Goal: Task Accomplishment & Management: Manage account settings

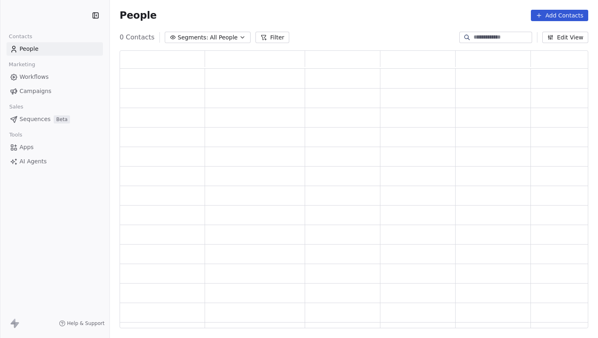
scroll to position [278, 469]
click at [473, 39] on input at bounding box center [501, 37] width 57 height 8
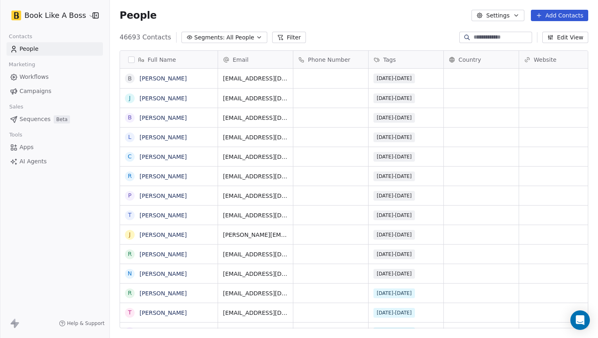
scroll to position [298, 488]
paste input "**********"
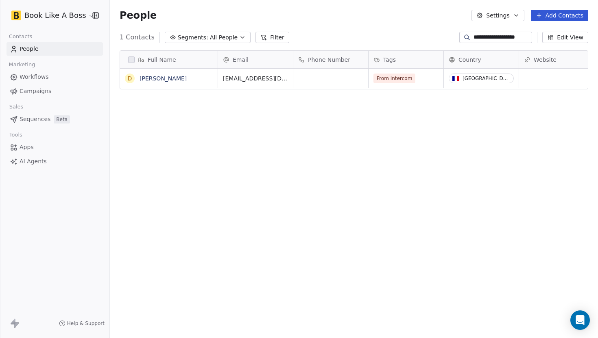
type input "**********"
click at [385, 60] on span "Tags" at bounding box center [389, 60] width 13 height 8
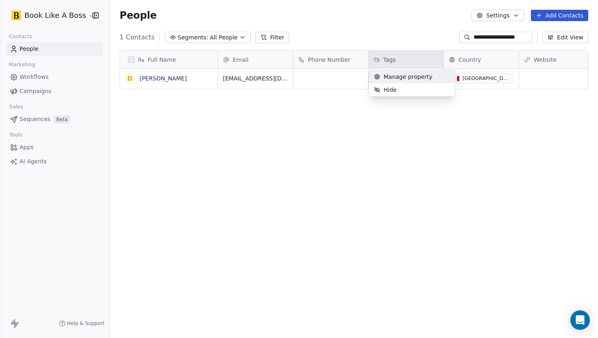
click at [386, 74] on span "Manage property" at bounding box center [408, 77] width 49 height 8
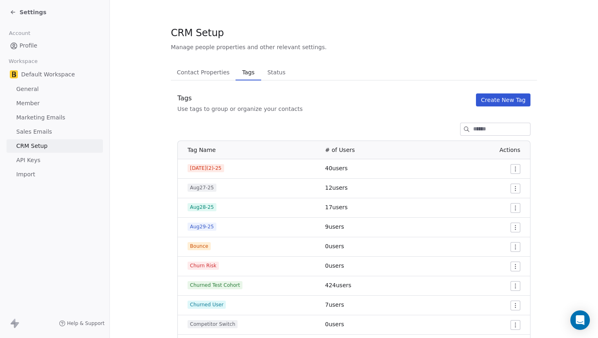
click at [487, 95] on button "Create New Tag" at bounding box center [503, 100] width 55 height 13
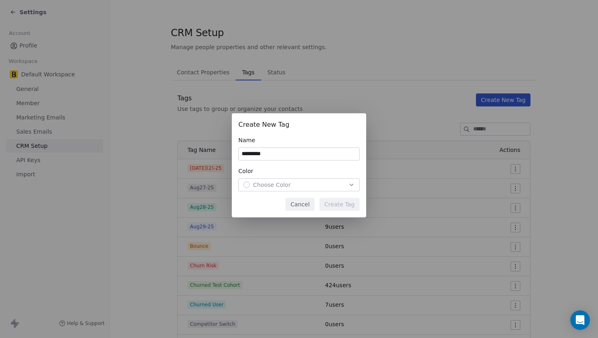
type input "*********"
click at [317, 184] on div "Choose Color" at bounding box center [298, 185] width 111 height 8
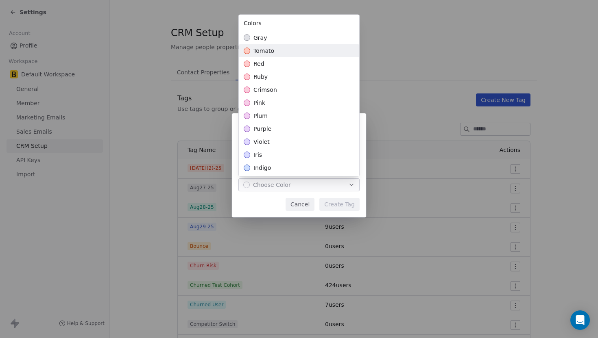
click at [325, 55] on div "tomato" at bounding box center [299, 50] width 120 height 13
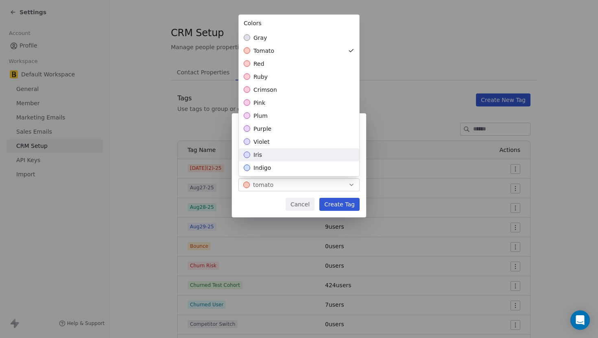
click at [338, 201] on div "Create New Tag Name ********* Color tomato Cancel Create Tag" at bounding box center [299, 168] width 598 height 137
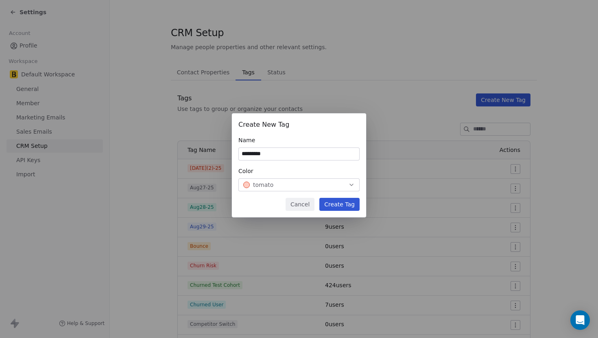
click at [337, 203] on button "Create Tag" at bounding box center [339, 204] width 40 height 13
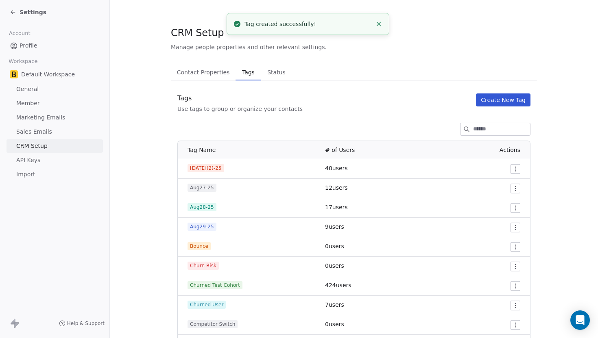
click at [37, 8] on div "Settings" at bounding box center [56, 12] width 93 height 11
click at [36, 13] on span "Settings" at bounding box center [33, 12] width 27 height 8
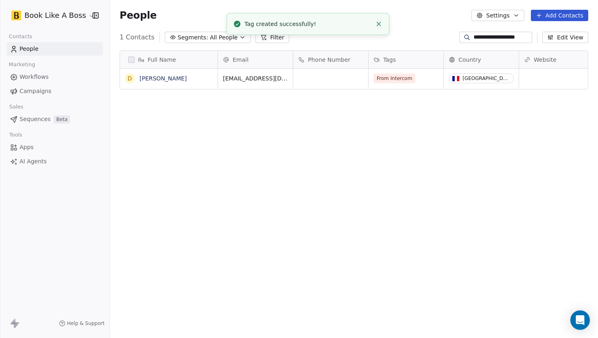
scroll to position [298, 488]
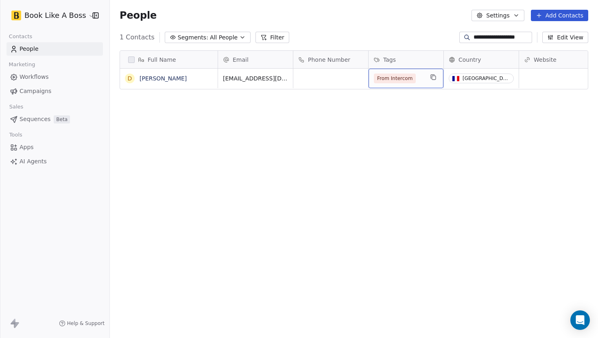
click at [426, 82] on div "From Intercom" at bounding box center [405, 79] width 75 height 20
click at [425, 82] on div "From Intercom" at bounding box center [405, 79] width 75 height 20
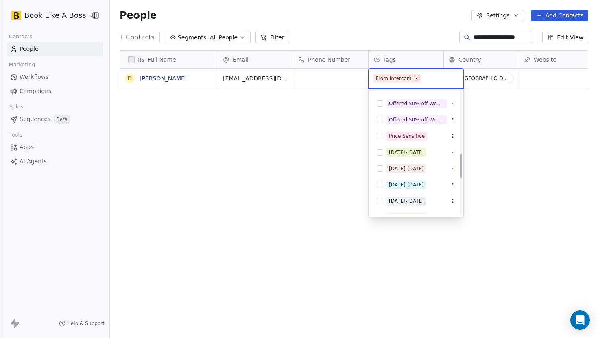
scroll to position [331, 0]
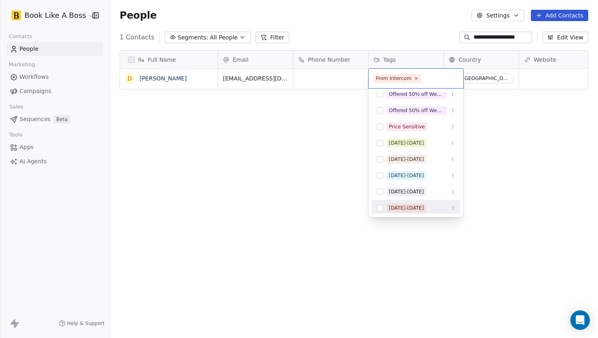
click at [377, 209] on button "Suggestions" at bounding box center [380, 208] width 7 height 7
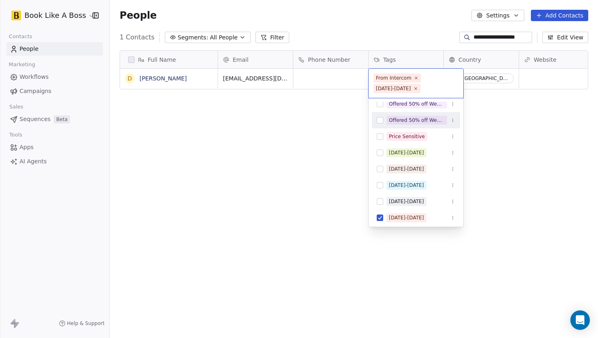
click at [496, 119] on html "**********" at bounding box center [299, 169] width 598 height 338
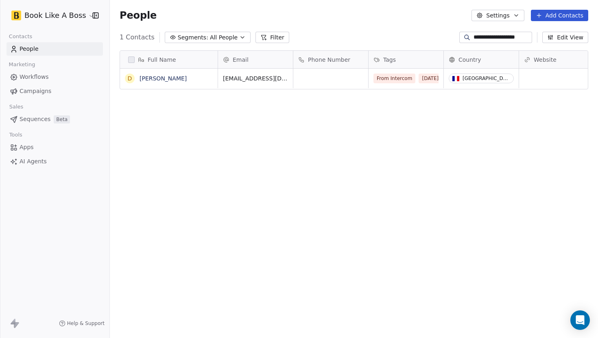
click at [494, 34] on input "**********" at bounding box center [501, 37] width 57 height 8
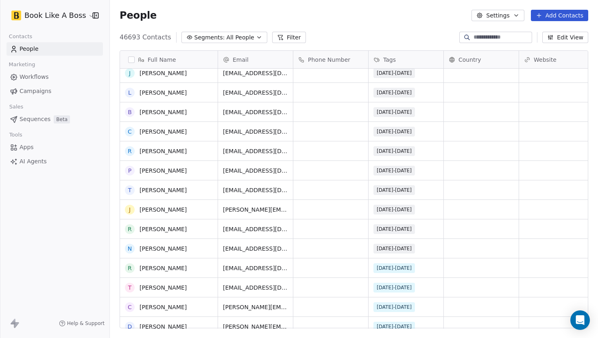
scroll to position [0, 0]
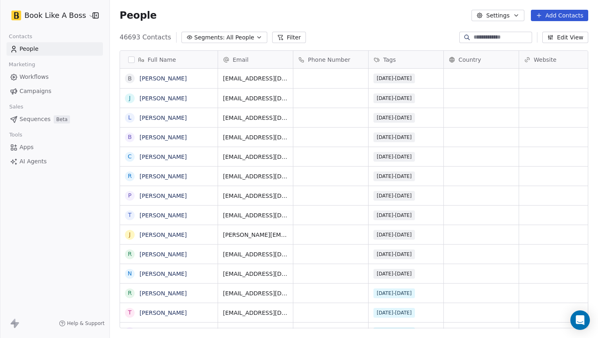
click at [54, 119] on span "Beta" at bounding box center [62, 120] width 16 height 8
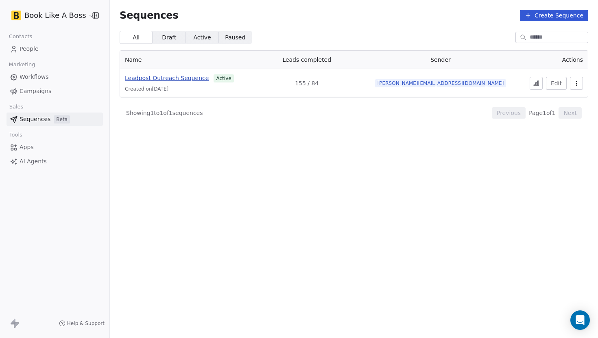
click at [185, 80] on span "Leadpost Outreach Sequence" at bounding box center [167, 78] width 84 height 7
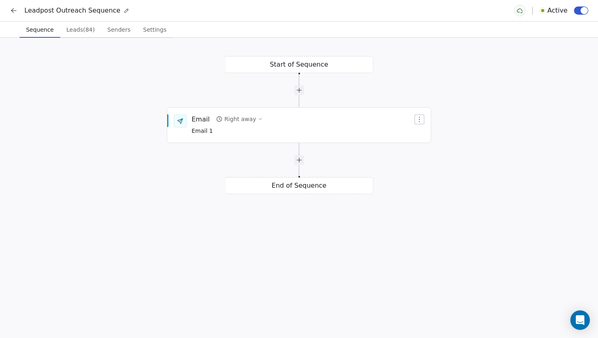
click at [83, 35] on button "Leads (84) Leads (84)" at bounding box center [80, 30] width 41 height 16
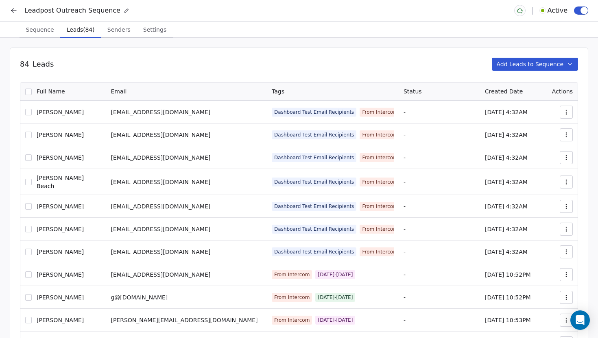
click at [513, 64] on button "Add Leads to Sequence" at bounding box center [535, 64] width 87 height 13
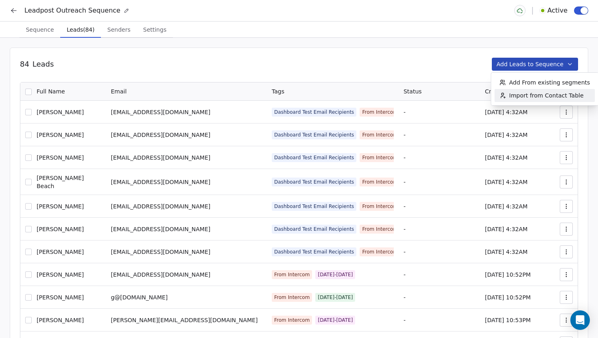
click at [513, 90] on div "Import from Contact Table" at bounding box center [542, 95] width 94 height 13
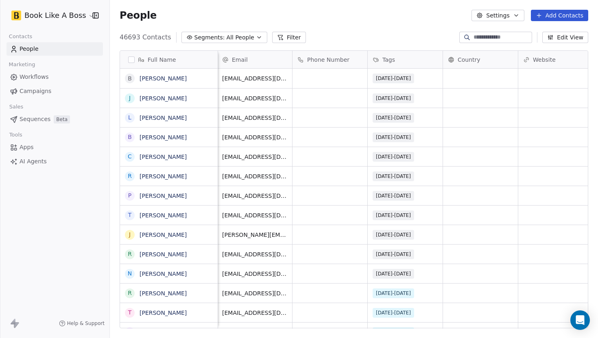
click at [473, 37] on input at bounding box center [501, 37] width 57 height 8
paste input "**********"
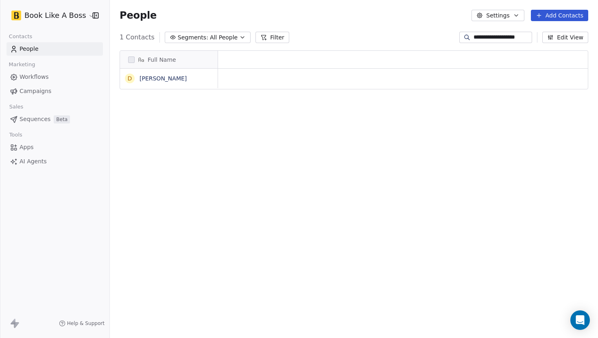
scroll to position [298, 488]
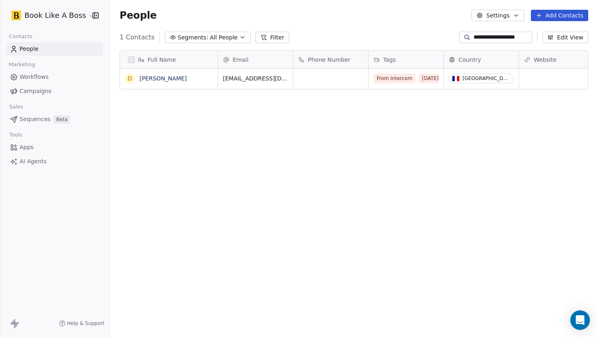
type input "**********"
click at [484, 37] on input "**********" at bounding box center [501, 37] width 57 height 8
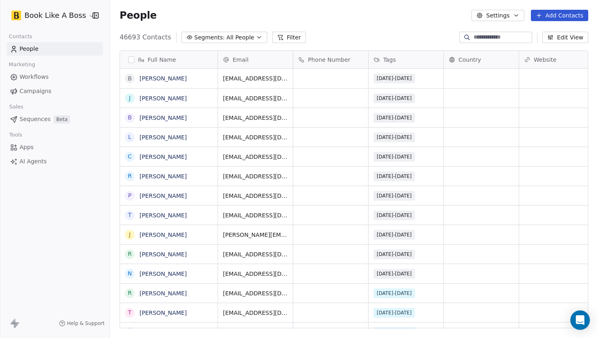
click at [275, 41] on button "Filter" at bounding box center [289, 37] width 34 height 11
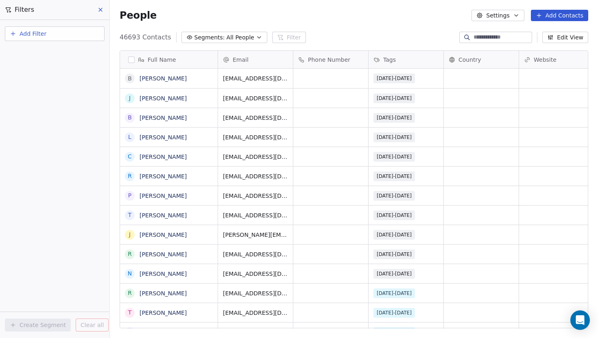
click at [32, 37] on span "Add Filter" at bounding box center [33, 34] width 27 height 9
click at [31, 49] on span "Contact properties" at bounding box center [39, 53] width 53 height 9
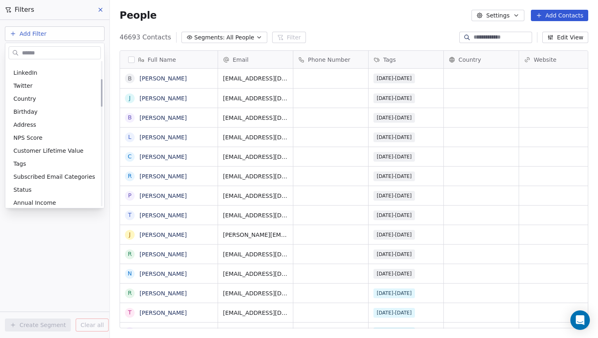
scroll to position [94, 0]
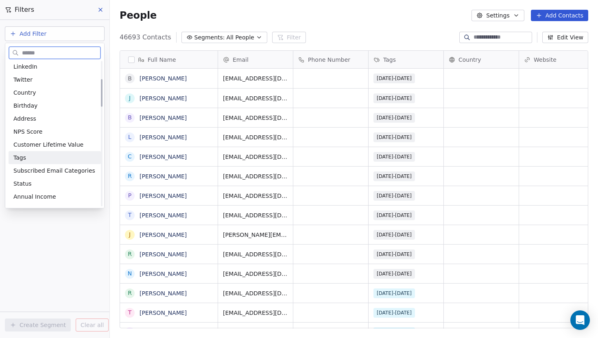
click at [20, 160] on span "Tags" at bounding box center [19, 158] width 13 height 8
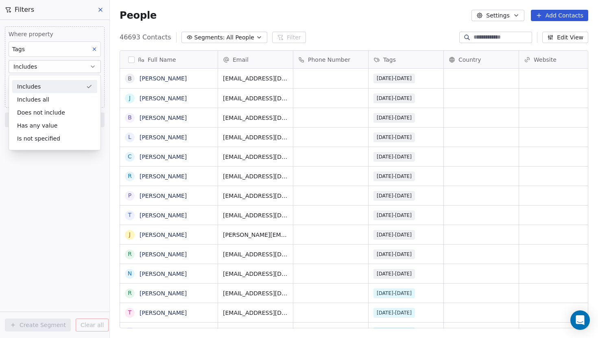
click at [48, 90] on div "Includes" at bounding box center [54, 86] width 85 height 13
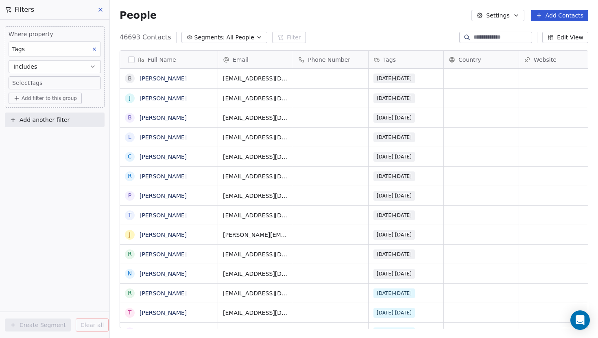
click at [48, 87] on body "Book Like A Boss Contacts People Marketing Workflows Campaigns Sales Sequences …" at bounding box center [299, 169] width 598 height 338
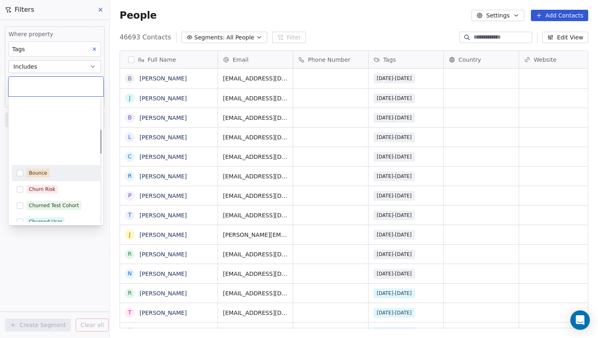
scroll to position [336, 0]
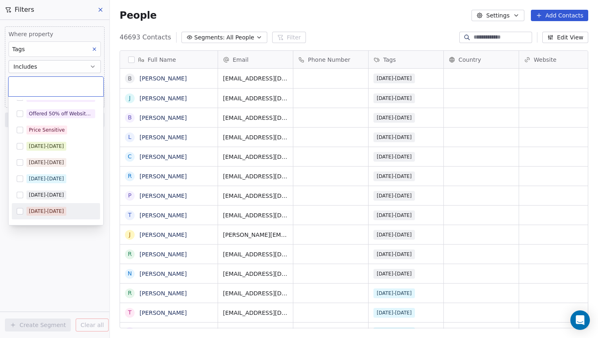
click at [20, 211] on button "Suggestions" at bounding box center [20, 211] width 7 height 7
click at [40, 254] on html "Book Like A Boss Contacts People Marketing Workflows Campaigns Sales Sequences …" at bounding box center [299, 169] width 598 height 338
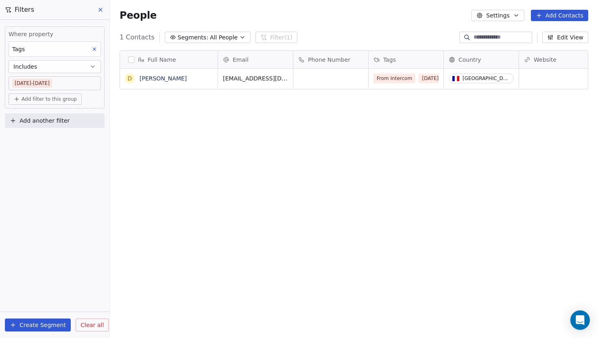
scroll to position [298, 488]
click at [131, 61] on button "button" at bounding box center [131, 60] width 7 height 7
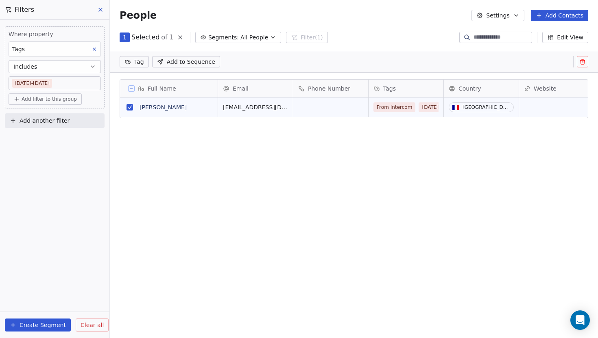
click at [185, 65] on span "Add to Sequence" at bounding box center [191, 62] width 48 height 8
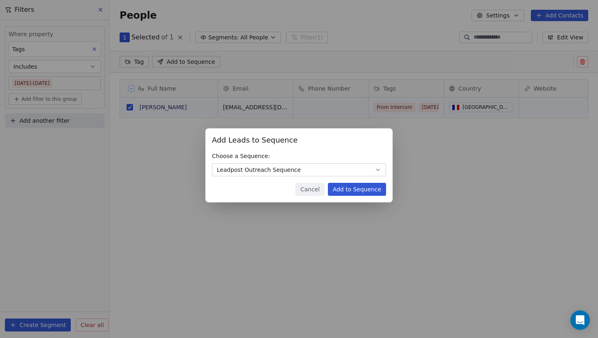
click at [368, 192] on button "Add to Sequence" at bounding box center [357, 189] width 58 height 13
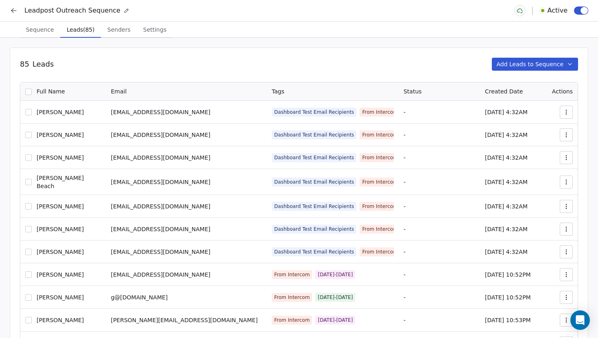
click at [17, 14] on icon at bounding box center [14, 11] width 8 height 8
